Goal: Complete application form

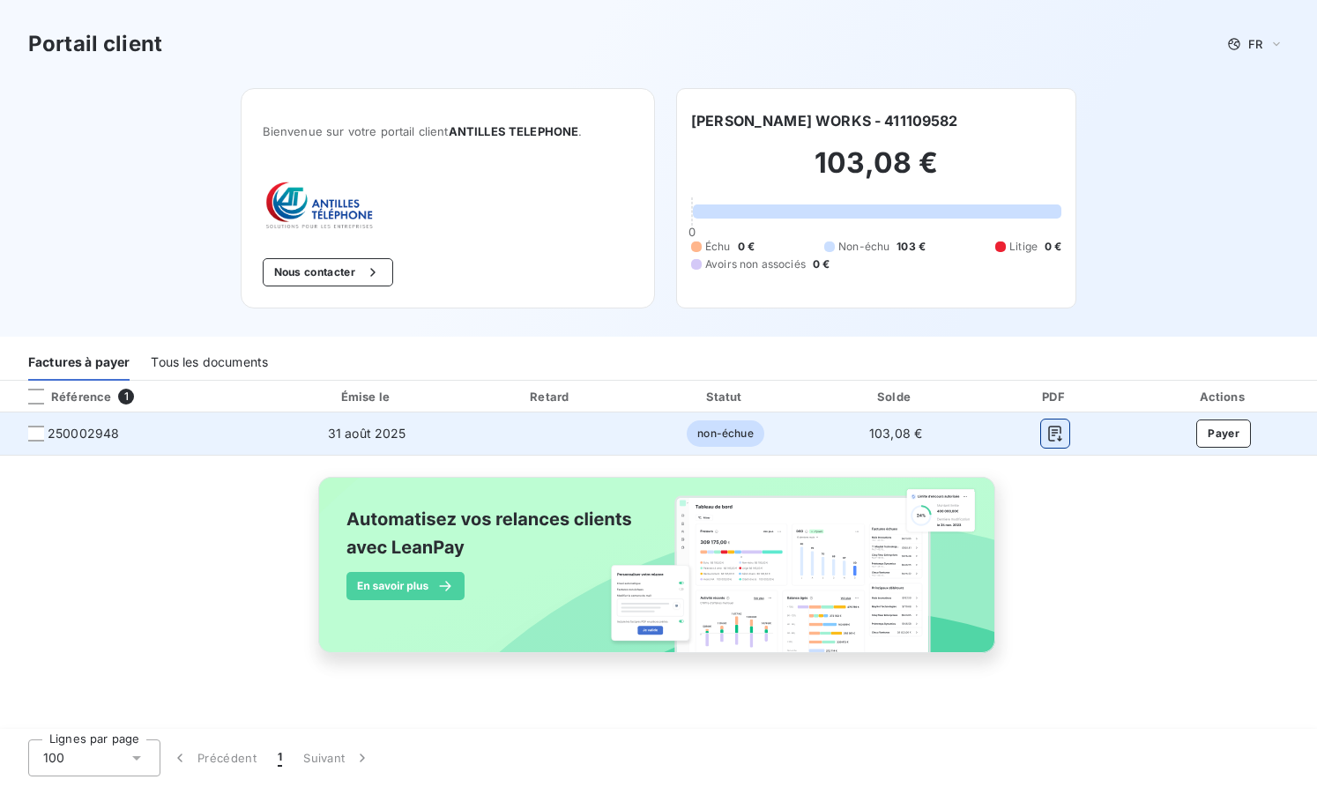
click at [1047, 434] on icon "button" at bounding box center [1056, 434] width 18 height 18
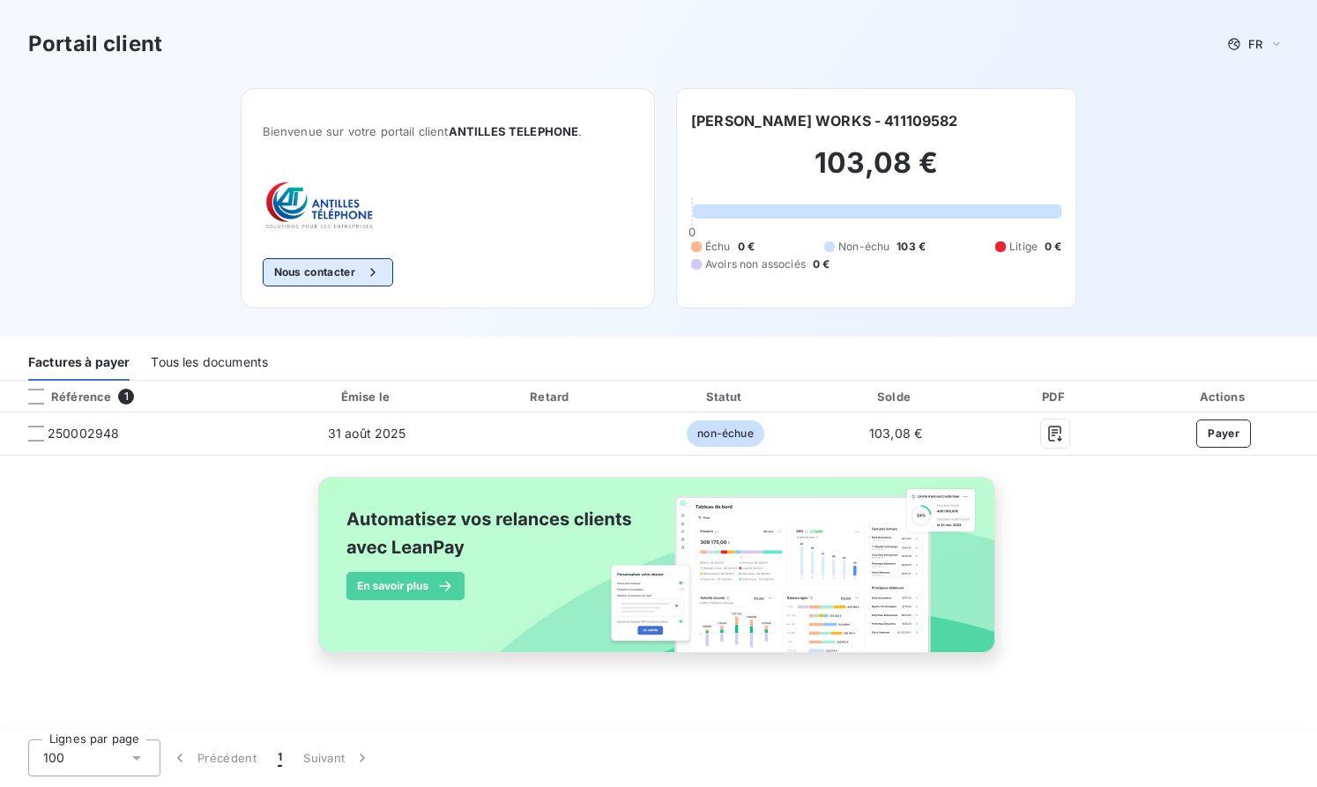
click at [375, 265] on icon "button" at bounding box center [373, 273] width 18 height 18
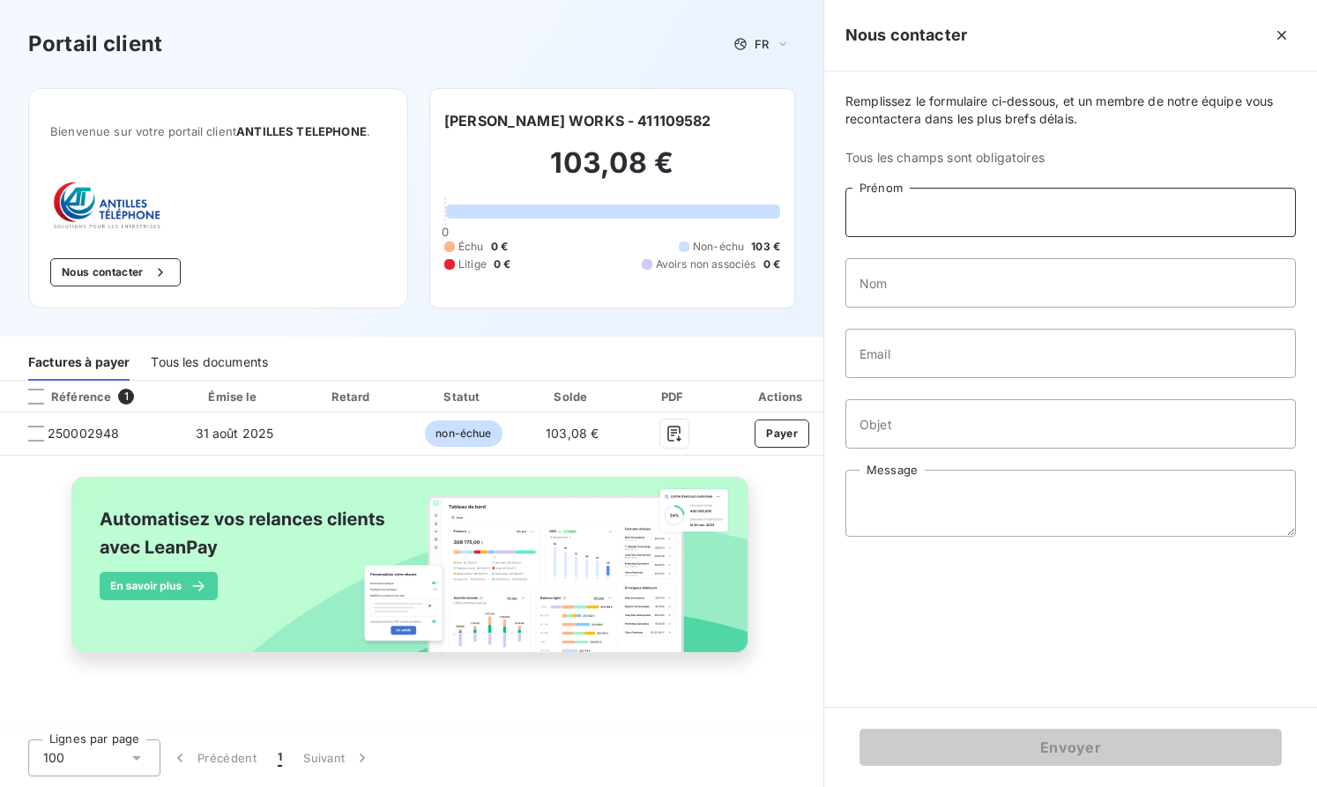
click at [959, 196] on input "Prénom" at bounding box center [1071, 212] width 451 height 49
type input "[PERSON_NAME]"
type input "Collard"
type input "[EMAIL_ADDRESS][DOMAIN_NAME]"
click at [931, 435] on input "Objet" at bounding box center [1071, 423] width 451 height 49
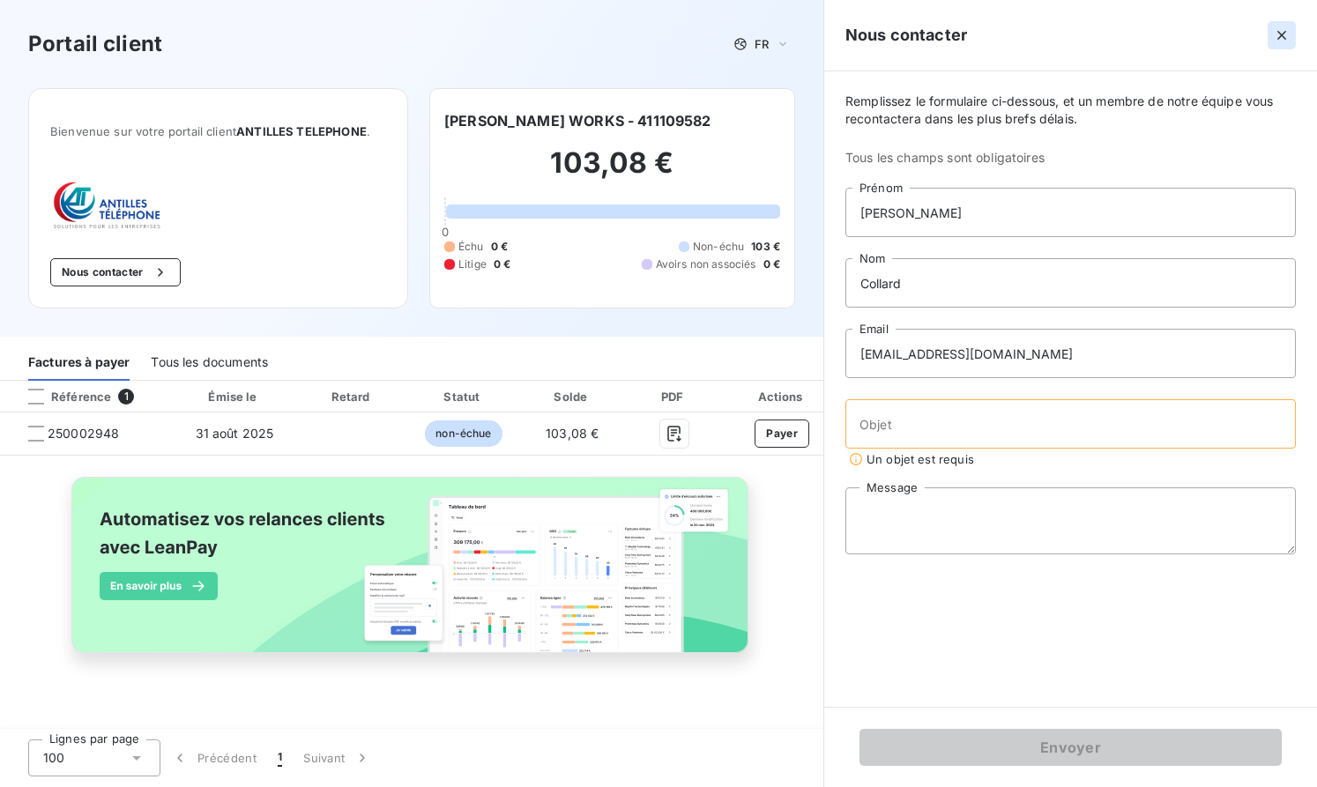
click at [1276, 30] on icon "button" at bounding box center [1282, 35] width 18 height 18
